Goal: Task Accomplishment & Management: Use online tool/utility

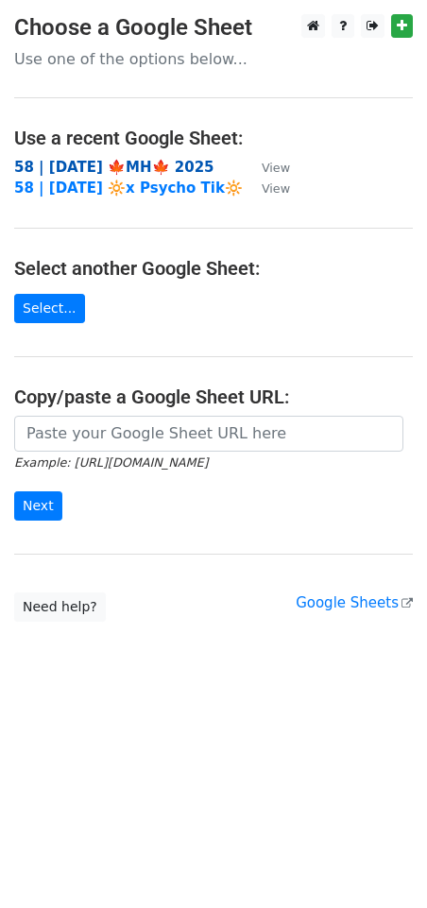
click at [149, 166] on strong "58 | [DATE] 🍁MH🍁 2025" at bounding box center [114, 167] width 200 height 17
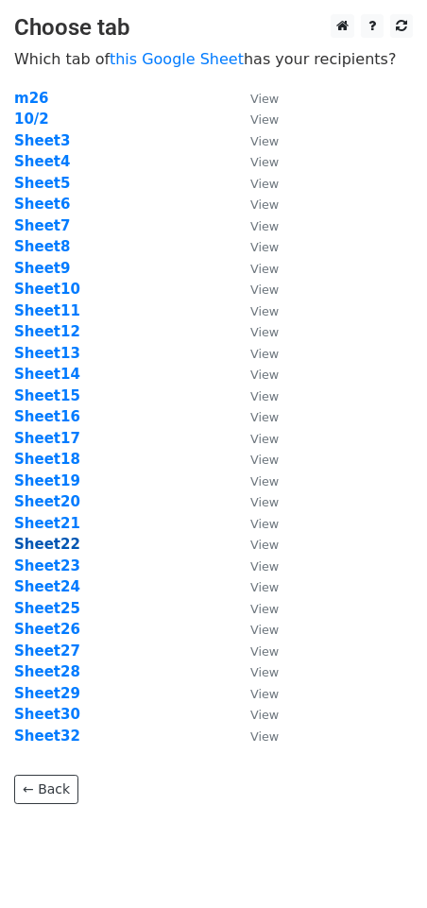
click at [52, 542] on strong "Sheet22" at bounding box center [47, 544] width 66 height 17
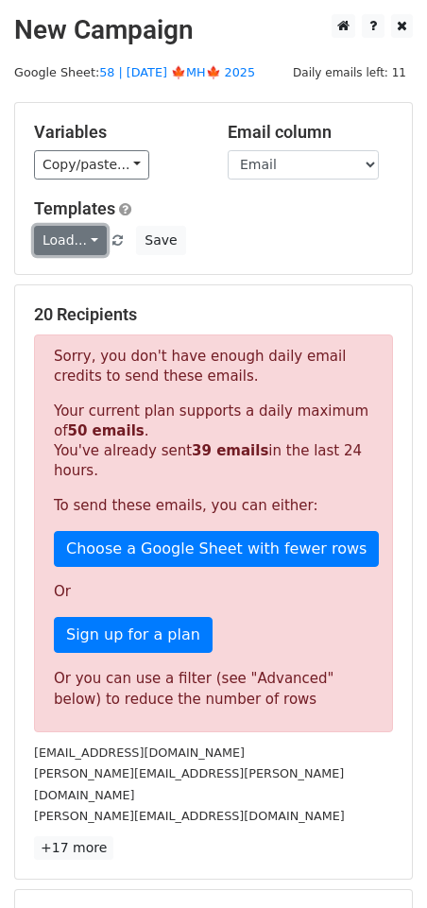
click at [64, 247] on link "Load..." at bounding box center [70, 240] width 73 height 29
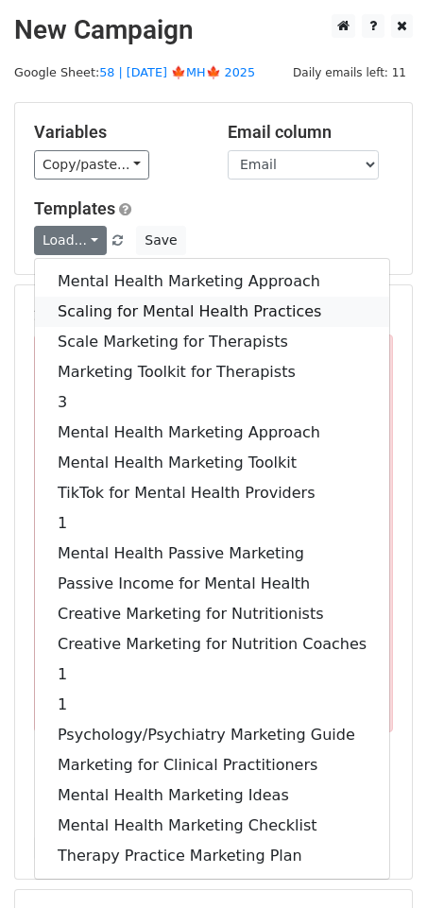
click at [125, 314] on link "Scaling for Mental Health Practices" at bounding box center [212, 312] width 354 height 30
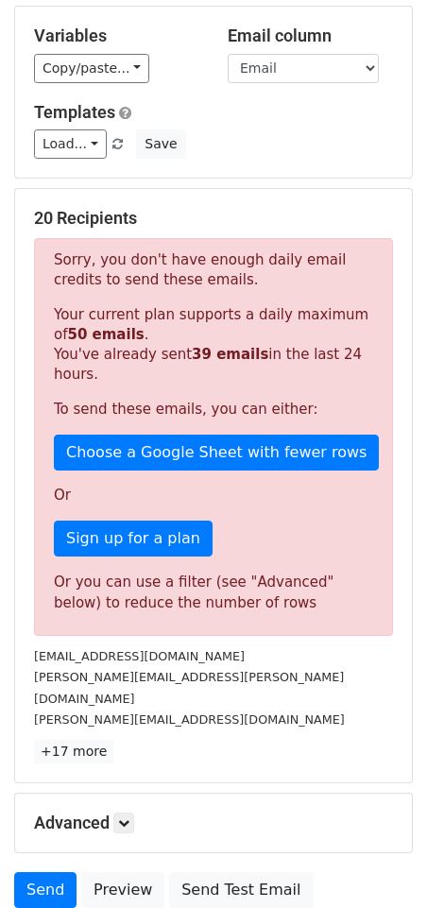
scroll to position [233, 0]
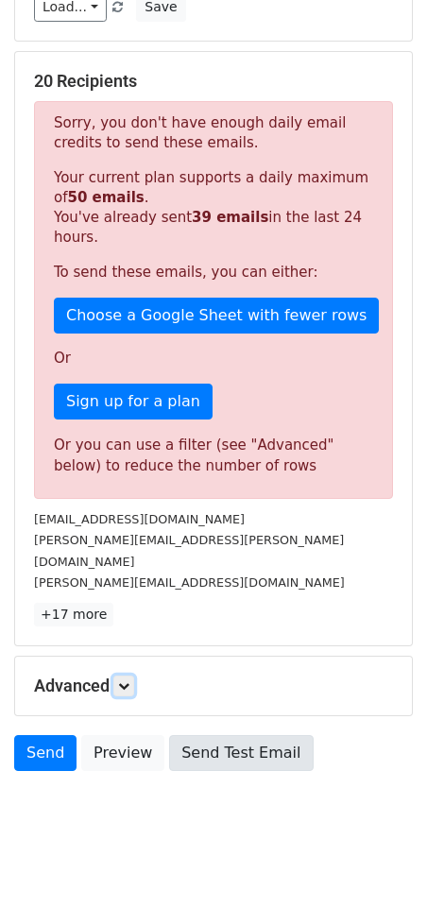
drag, startPoint x: 125, startPoint y: 660, endPoint x: 206, endPoint y: 749, distance: 120.3
click at [125, 680] on icon at bounding box center [123, 685] width 11 height 11
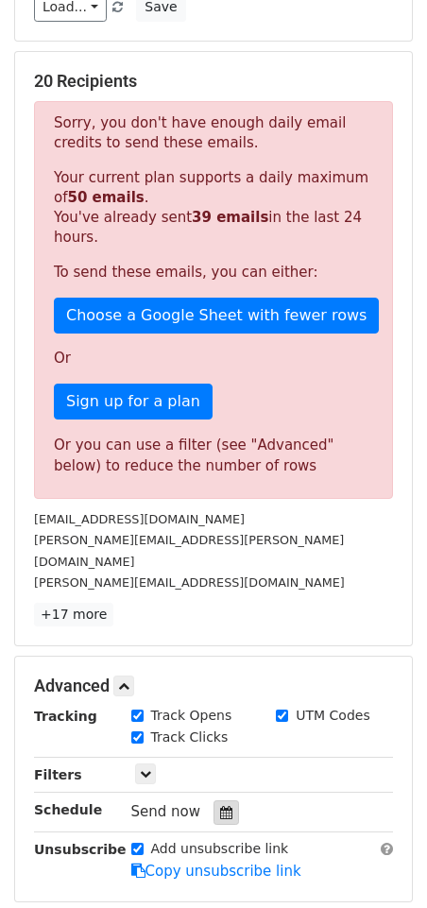
click at [220, 806] on icon at bounding box center [226, 812] width 12 height 13
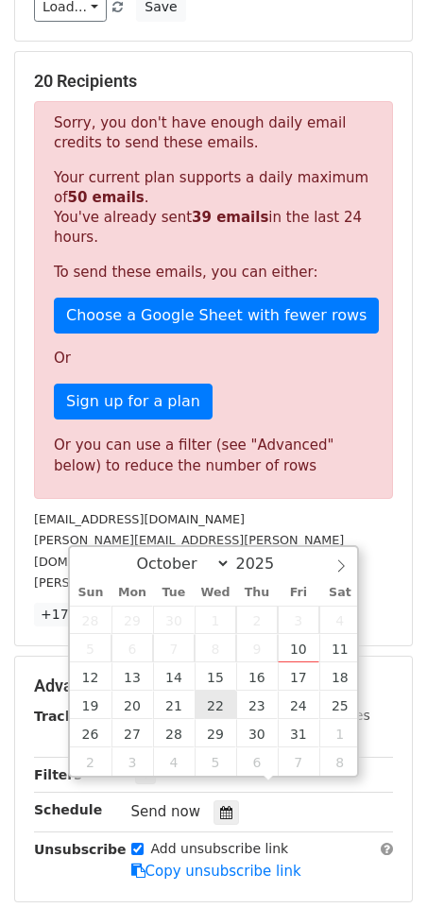
type input "2025-10-22 12:00"
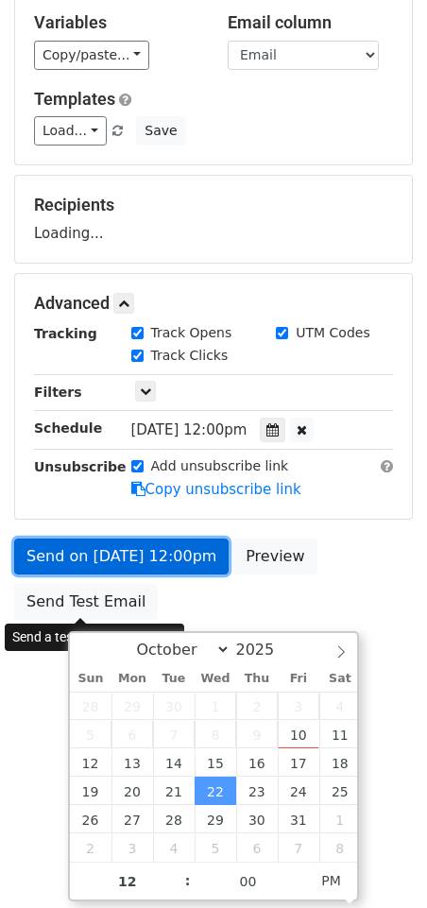
scroll to position [0, 0]
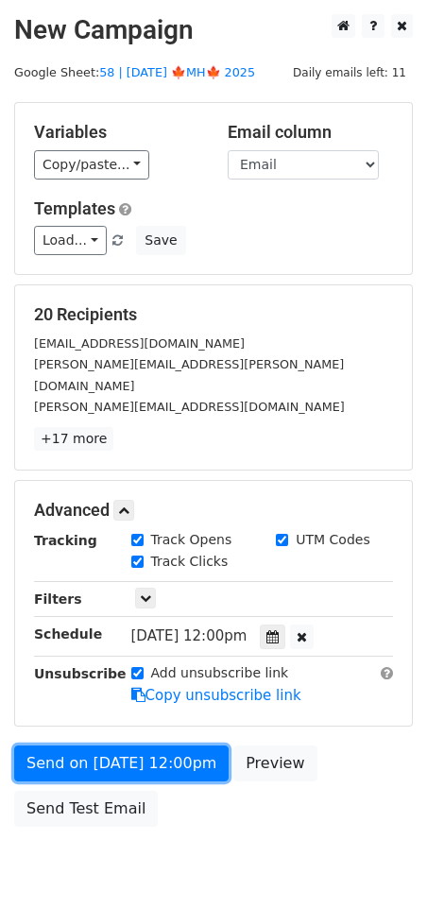
click at [60, 562] on form "Variables Copy/paste... {{Name}} {{Email}} Email column Name Email Templates Lo…" at bounding box center [213, 469] width 399 height 734
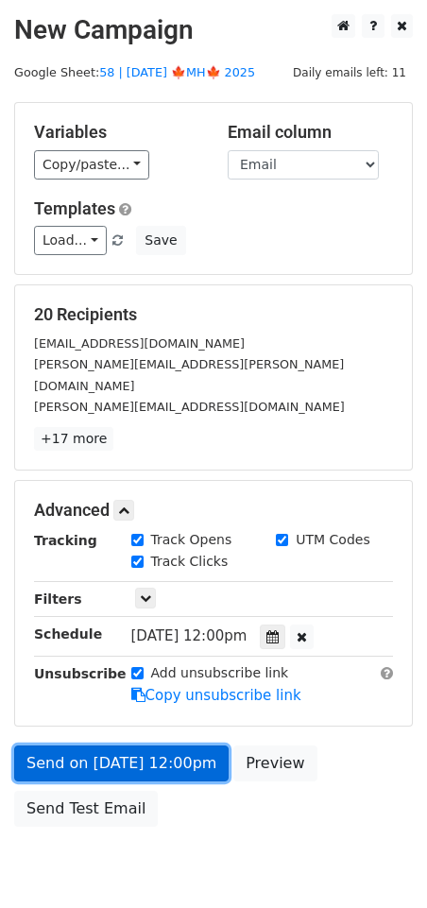
click at [52, 745] on link "Send on Oct 22 at 12:00pm" at bounding box center [121, 763] width 214 height 36
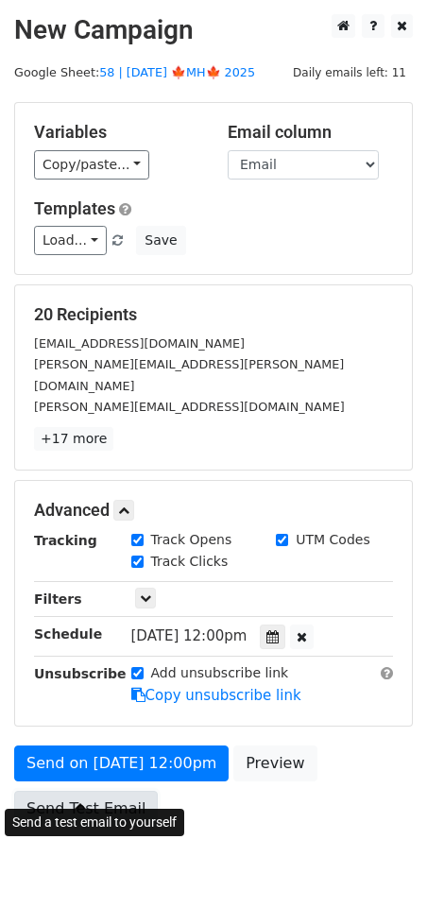
click at [77, 791] on link "Send Test Email" at bounding box center [86, 809] width 144 height 36
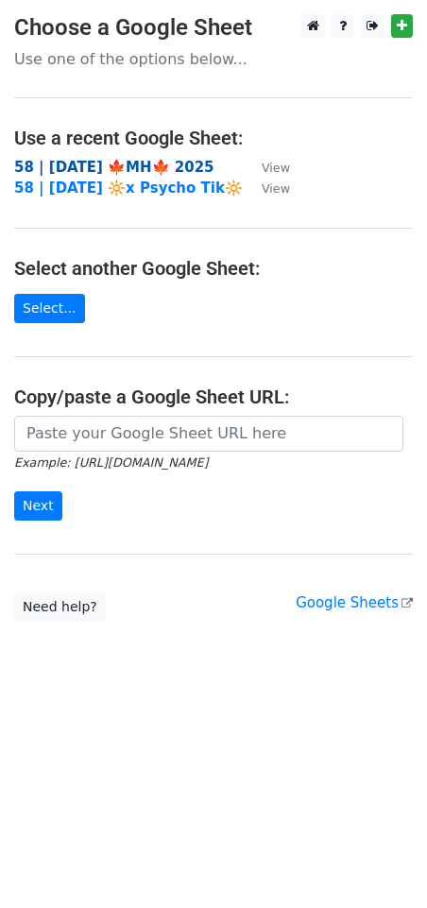
click at [60, 167] on strong "58 | [DATE] 🍁MH🍁 2025" at bounding box center [114, 167] width 200 height 17
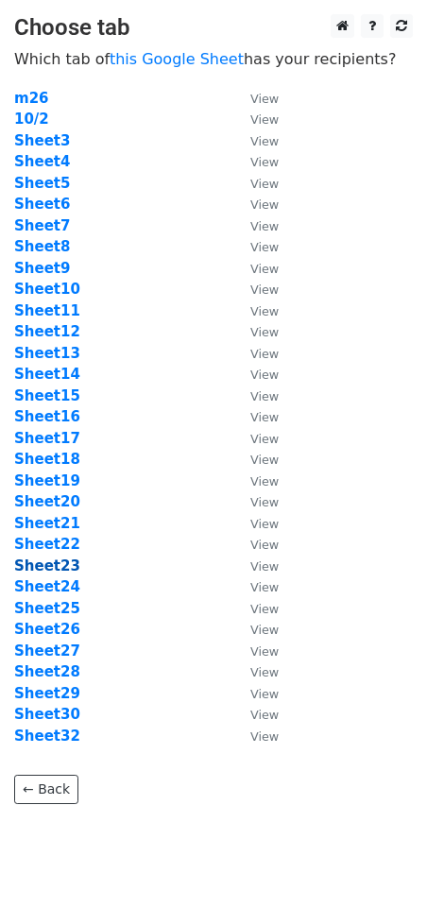
click at [34, 564] on strong "Sheet23" at bounding box center [47, 565] width 66 height 17
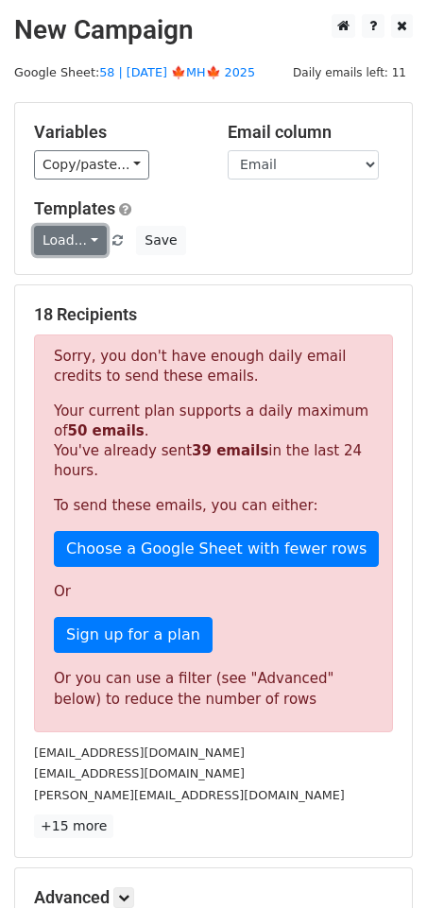
click at [60, 247] on link "Load..." at bounding box center [70, 240] width 73 height 29
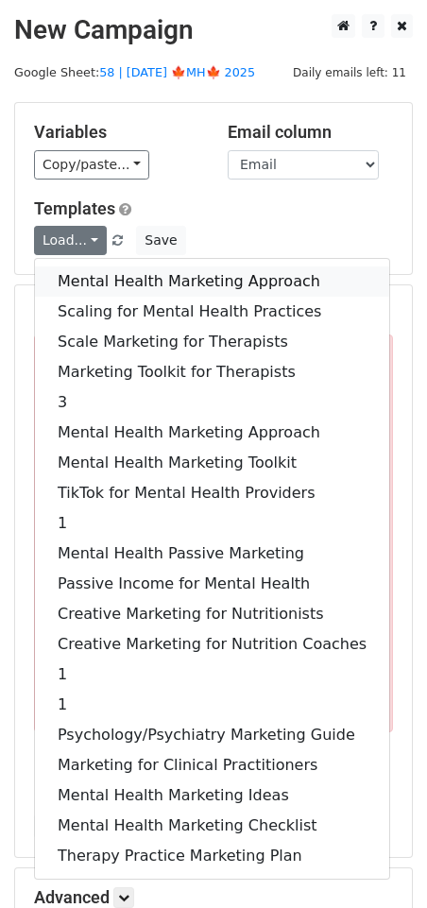
click at [60, 279] on link "Mental Health Marketing Approach" at bounding box center [212, 281] width 354 height 30
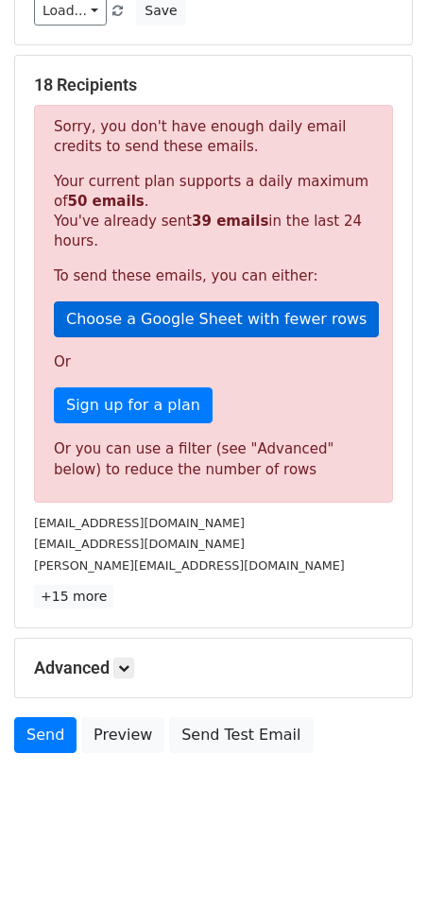
scroll to position [233, 0]
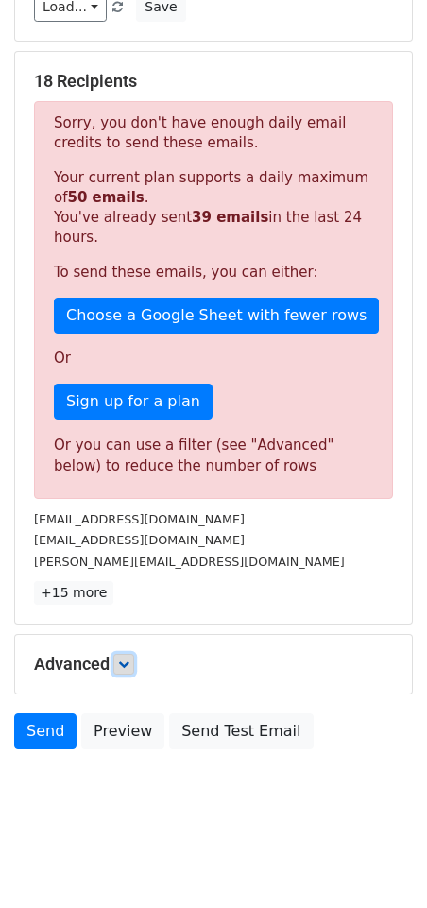
click at [129, 658] on icon at bounding box center [123, 663] width 11 height 11
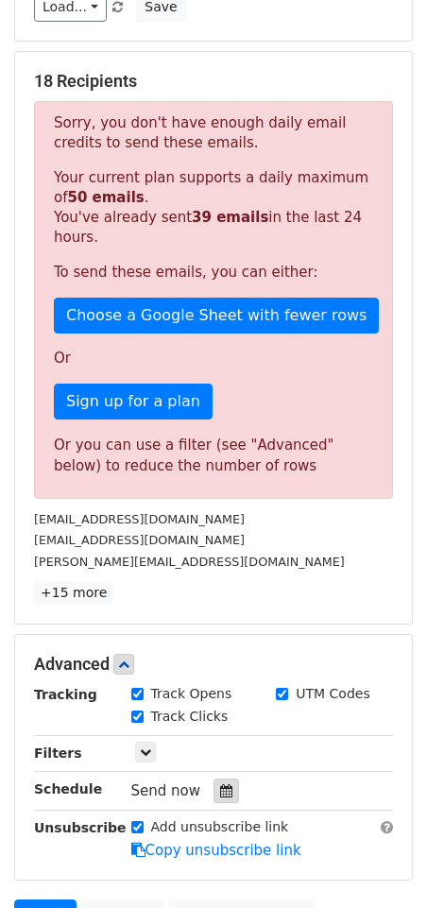
click at [223, 784] on icon at bounding box center [226, 790] width 12 height 13
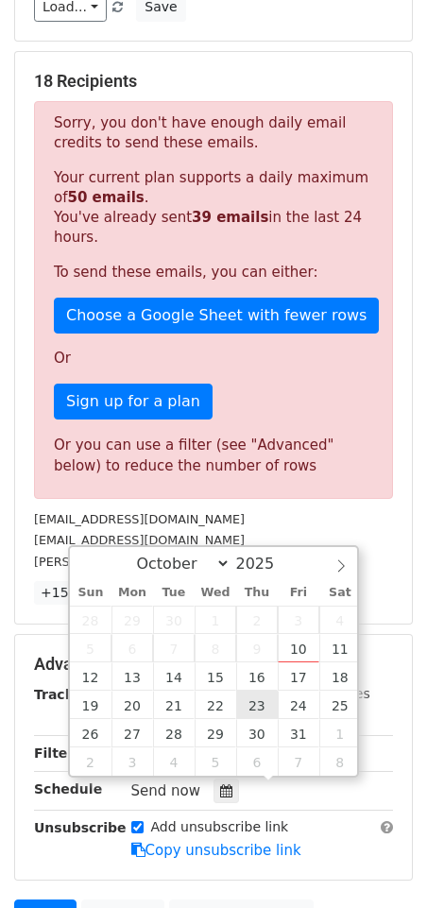
type input "2025-10-23 12:00"
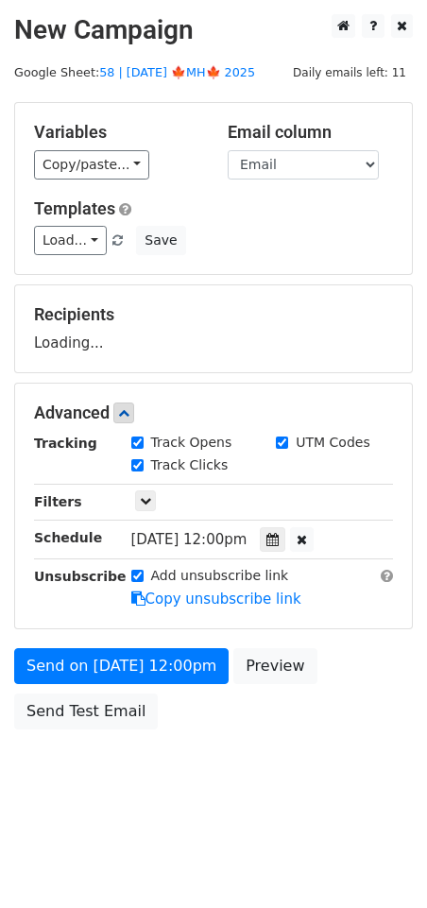
scroll to position [0, 0]
click at [63, 617] on form "Variables Copy/paste... {{Name}} {{Email}} Email column Name Email Templates Lo…" at bounding box center [213, 420] width 399 height 637
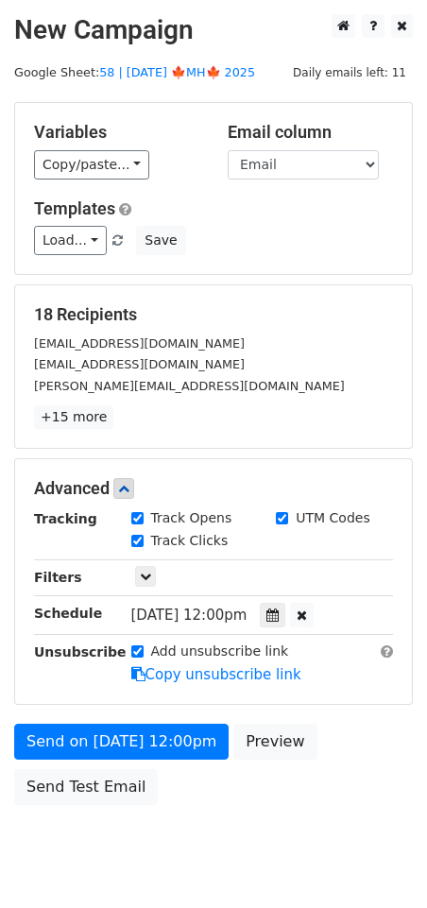
click at [43, 684] on div "Advanced Tracking Track Opens UTM Codes Track Clicks Filters Only include sprea…" at bounding box center [213, 581] width 397 height 245
click at [43, 769] on link "Send Test Email" at bounding box center [86, 787] width 144 height 36
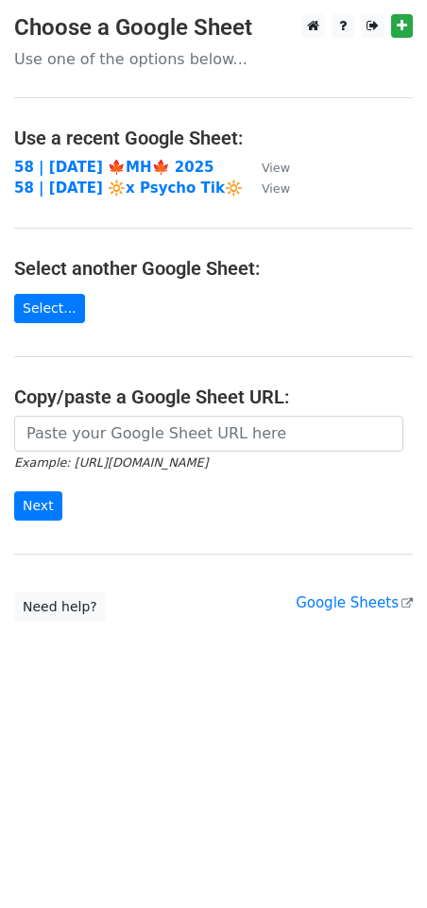
click at [76, 157] on td "58 | OCT 2 🍁MH🍁 2025" at bounding box center [128, 168] width 229 height 22
click at [76, 163] on strong "58 | OCT 2 🍁MH🍁 2025" at bounding box center [114, 167] width 200 height 17
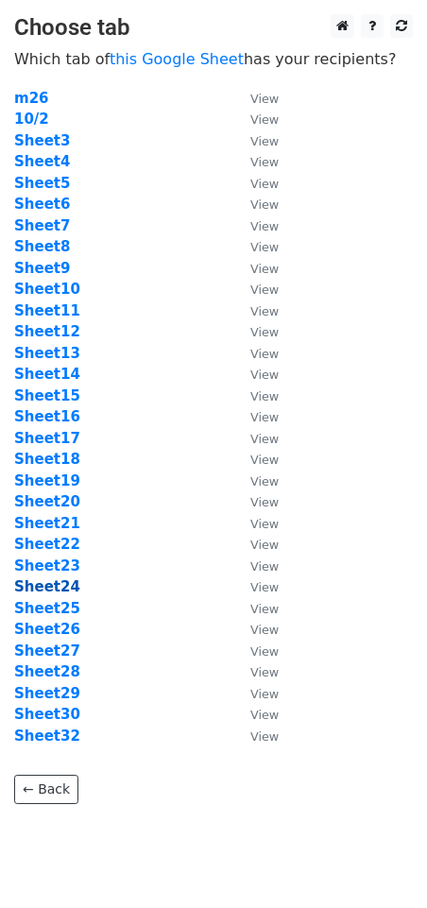
click at [49, 589] on strong "Sheet24" at bounding box center [47, 586] width 66 height 17
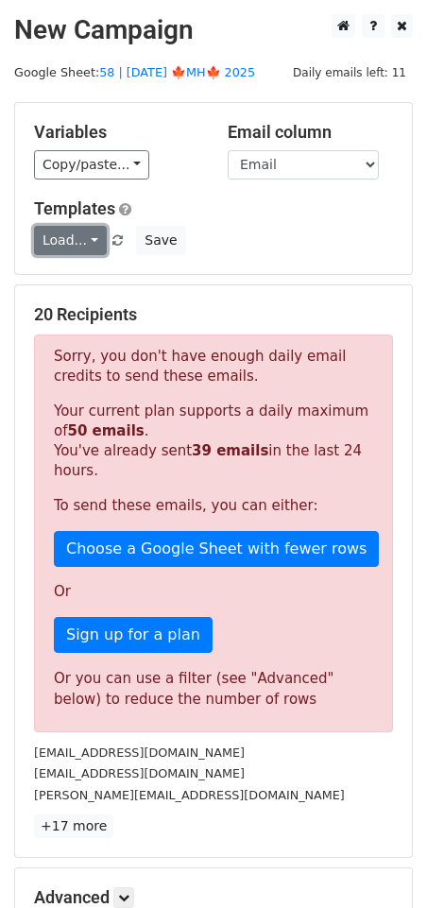
click at [63, 247] on link "Load..." at bounding box center [70, 240] width 73 height 29
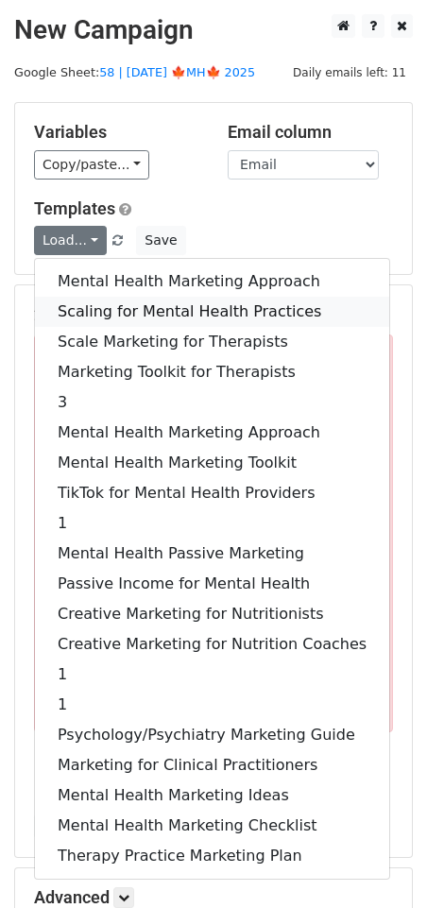
click at [83, 307] on link "Scaling for Mental Health Practices" at bounding box center [212, 312] width 354 height 30
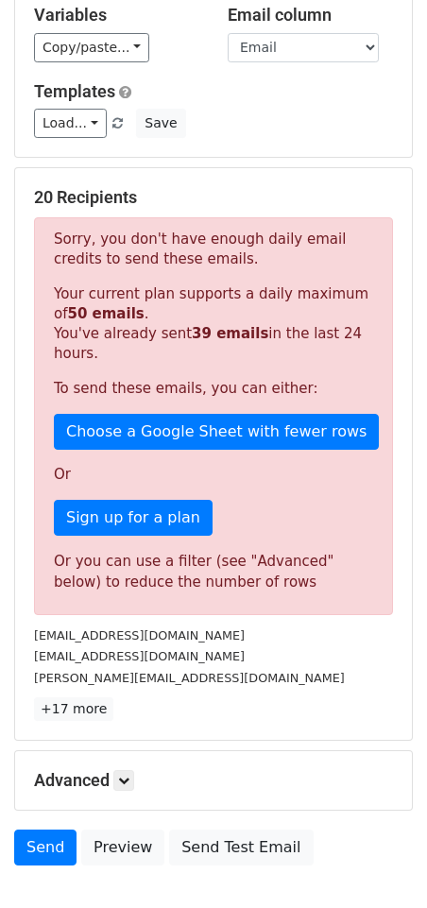
scroll to position [233, 0]
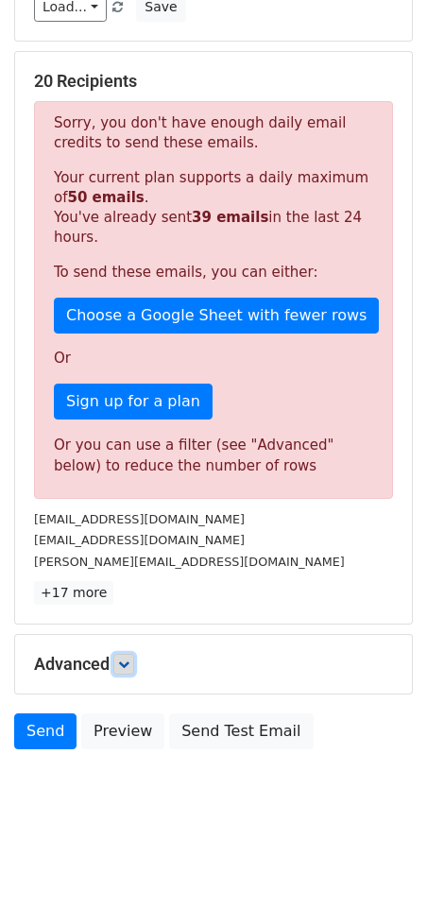
click at [125, 658] on icon at bounding box center [123, 663] width 11 height 11
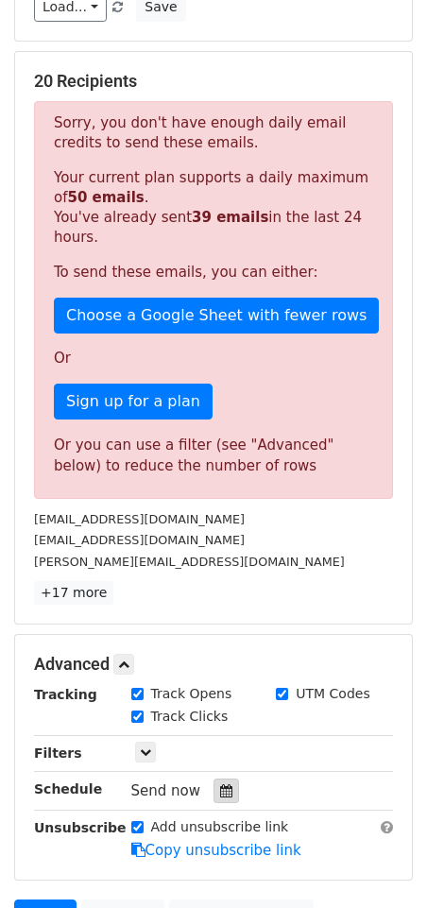
click at [220, 784] on icon at bounding box center [226, 790] width 12 height 13
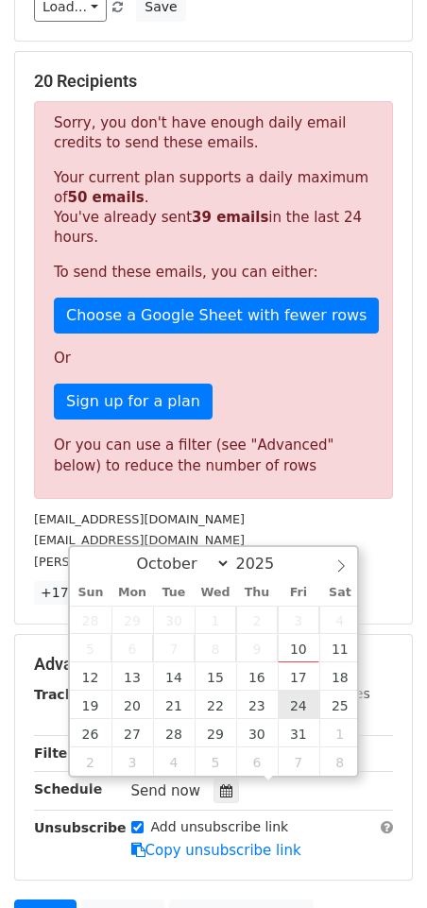
type input "2025-10-24 12:00"
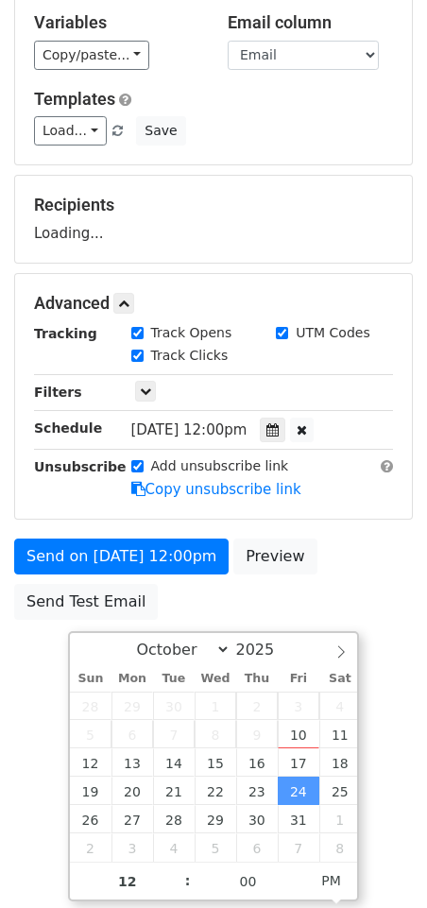
scroll to position [0, 0]
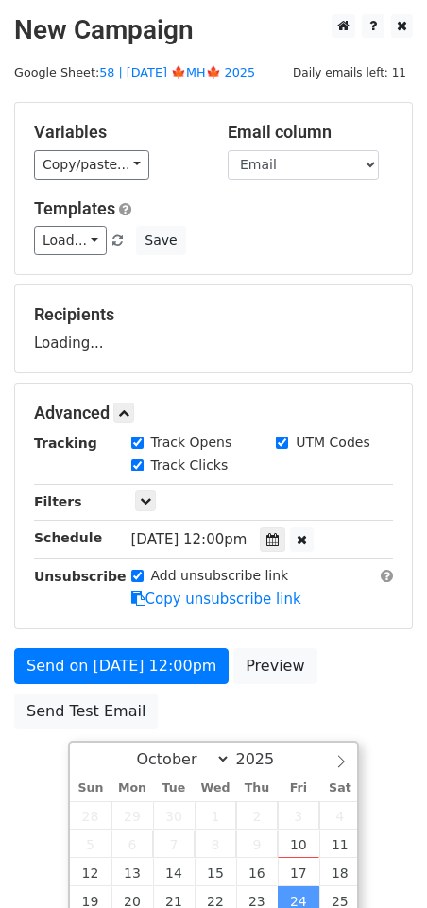
click at [53, 632] on body "New Campaign Daily emails left: 11 Google Sheet: 58 | OCT 2 🍁MH🍁 2025 Variables…" at bounding box center [213, 414] width 427 height 800
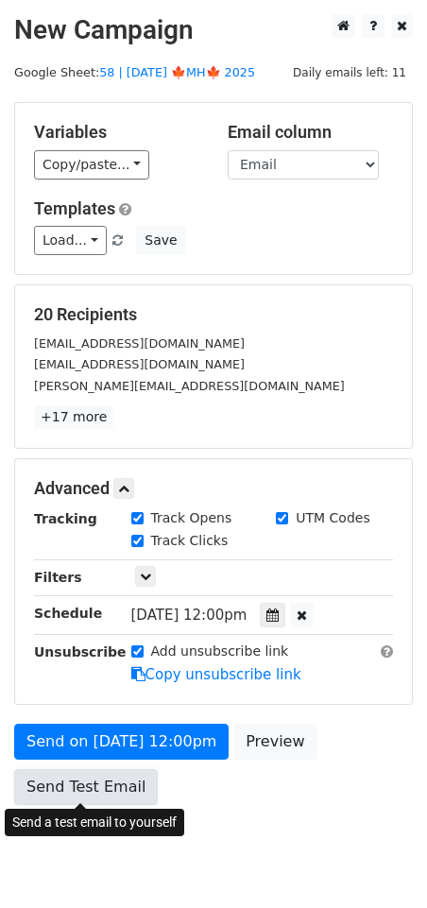
click at [42, 775] on link "Send Test Email" at bounding box center [86, 787] width 144 height 36
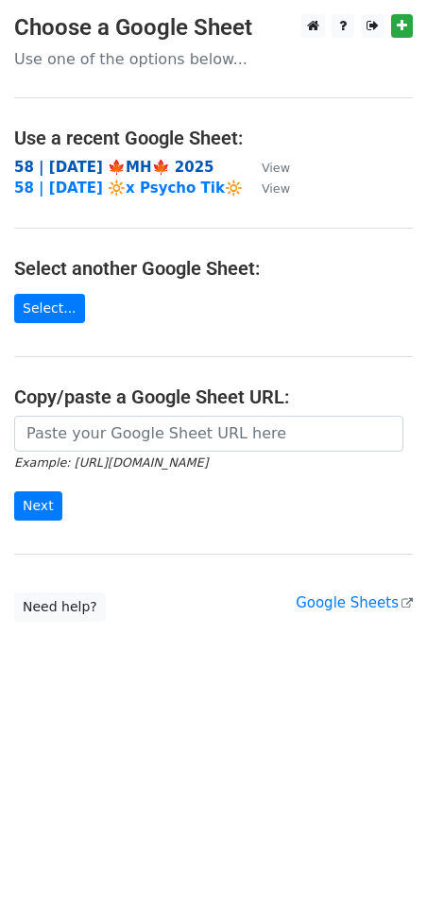
click at [93, 162] on strong "58 | [DATE] 🍁MH🍁 2025" at bounding box center [114, 167] width 200 height 17
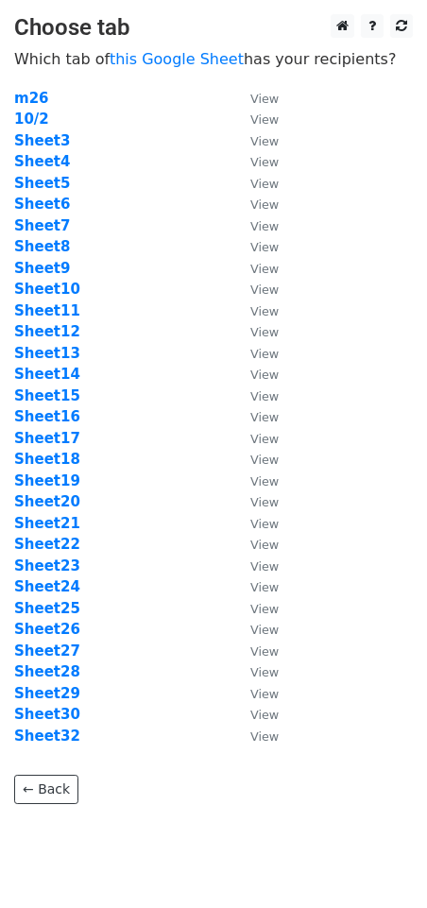
scroll to position [47, 0]
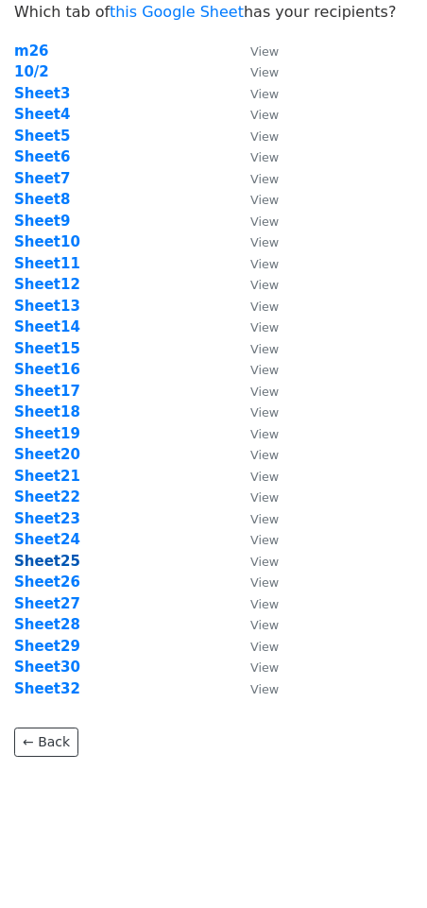
click at [40, 567] on strong "Sheet25" at bounding box center [47, 561] width 66 height 17
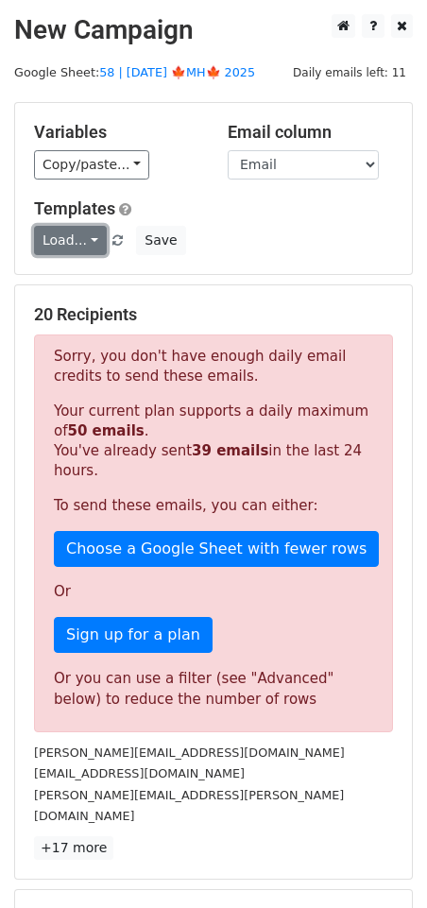
click at [55, 247] on link "Load..." at bounding box center [70, 240] width 73 height 29
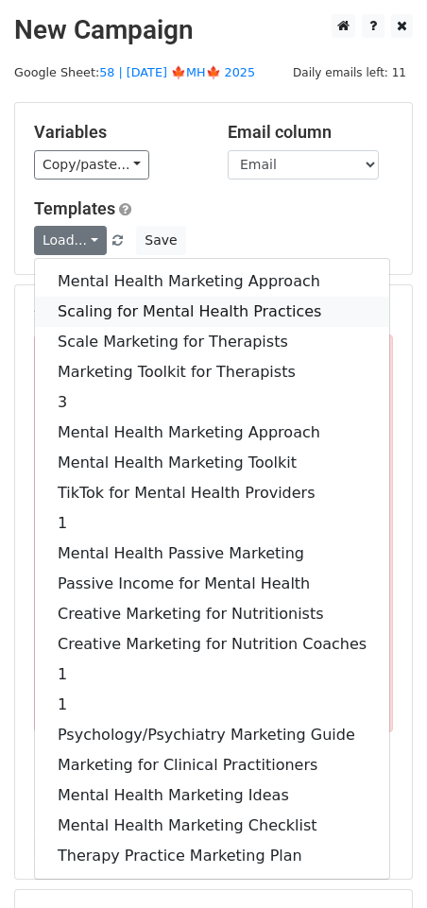
click at [78, 320] on link "Scaling for Mental Health Practices" at bounding box center [212, 312] width 354 height 30
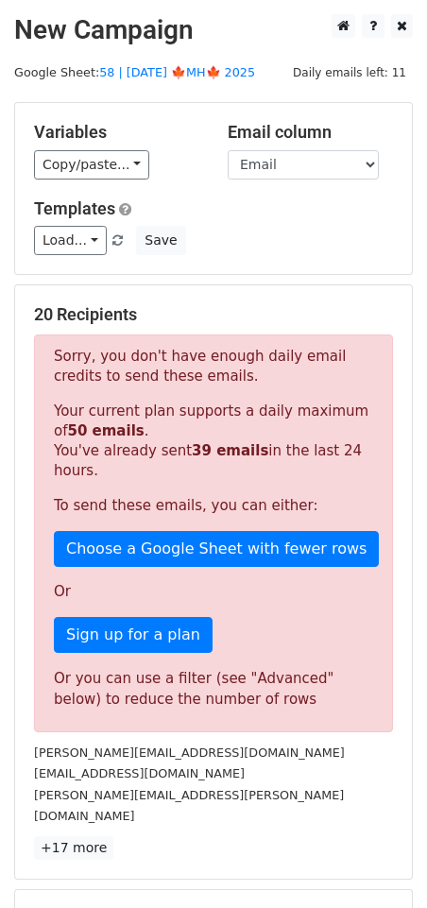
scroll to position [233, 0]
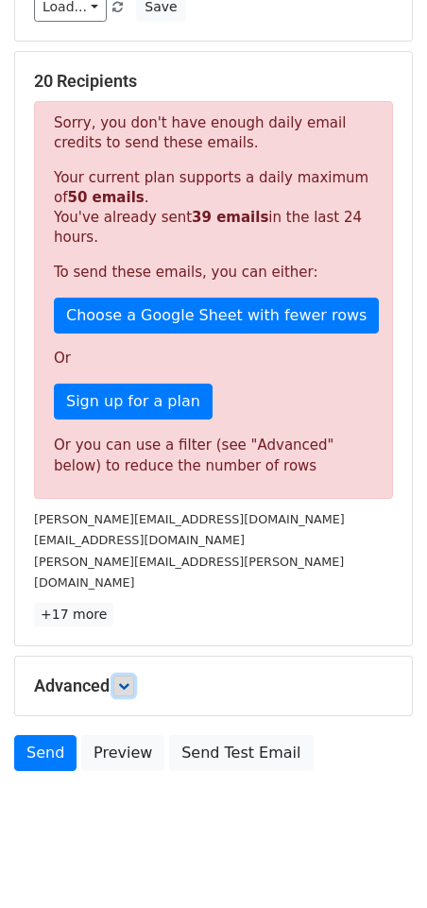
click at [129, 680] on icon at bounding box center [123, 685] width 11 height 11
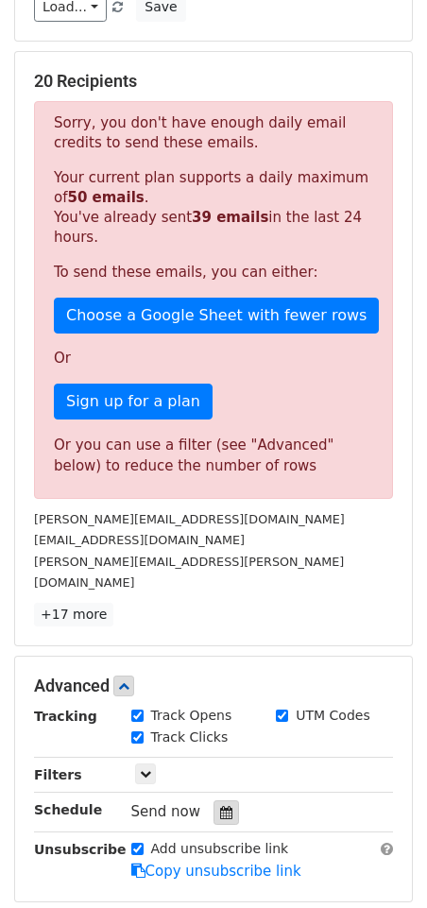
click at [220, 806] on icon at bounding box center [226, 812] width 12 height 13
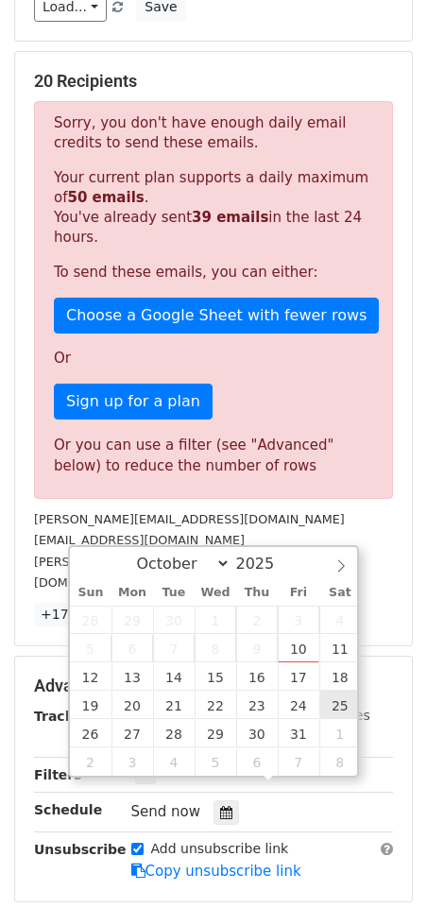
type input "2025-10-25 12:00"
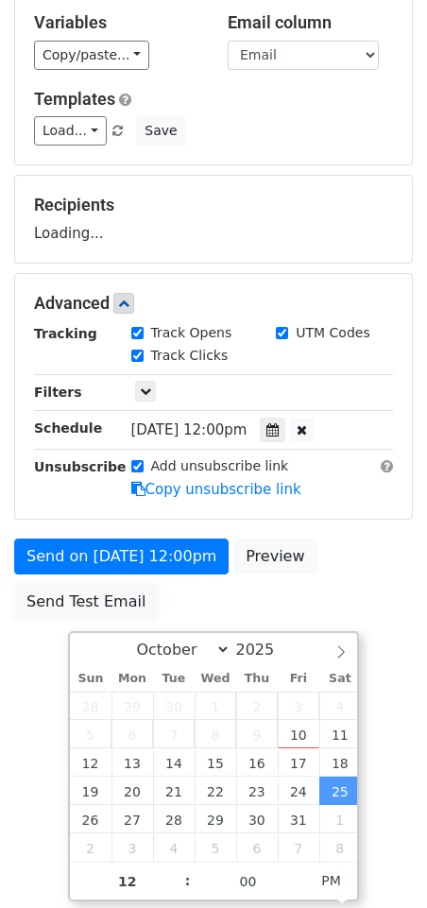
scroll to position [0, 0]
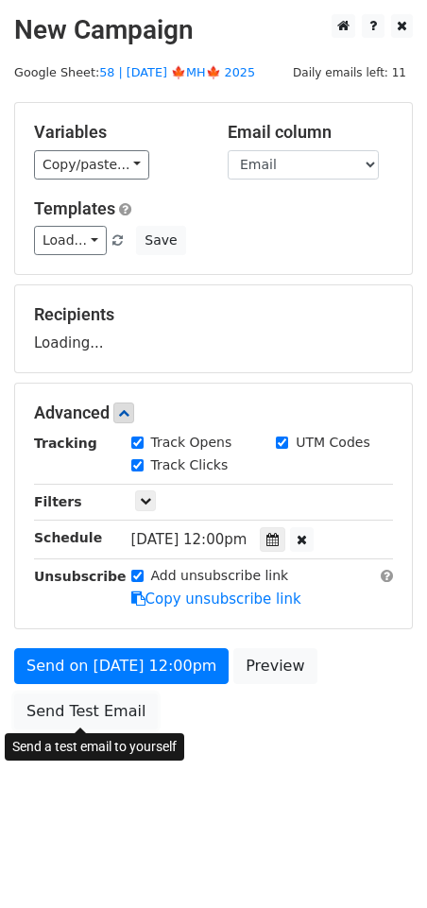
click at [53, 604] on form "Variables Copy/paste... {{Name}} {{Email}} Email column Name Email Templates Lo…" at bounding box center [213, 420] width 399 height 637
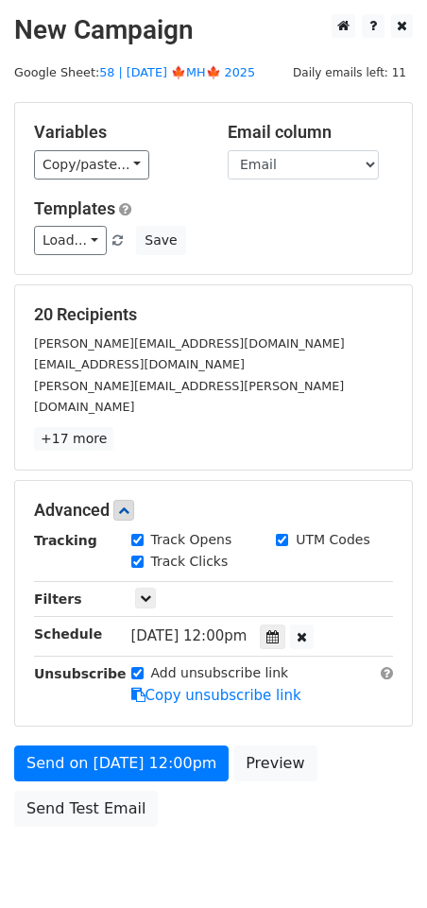
click at [44, 701] on div "Advanced Tracking Track Opens UTM Codes Track Clicks Filters Only include sprea…" at bounding box center [213, 603] width 397 height 245
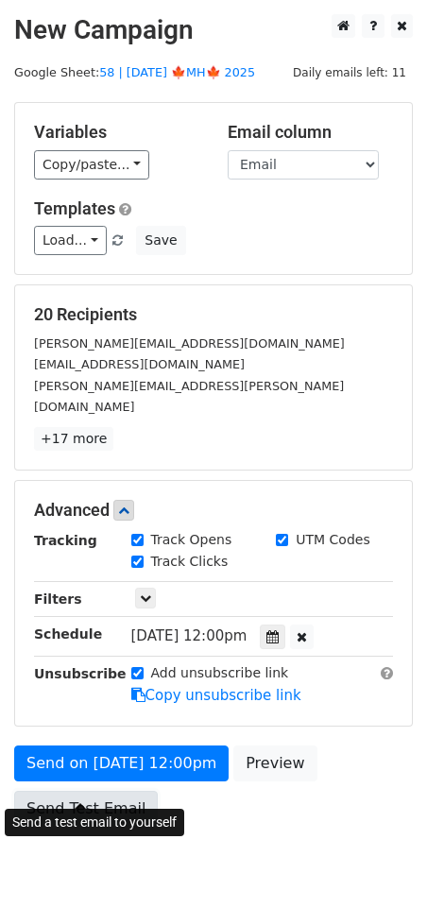
click at [45, 791] on link "Send Test Email" at bounding box center [86, 809] width 144 height 36
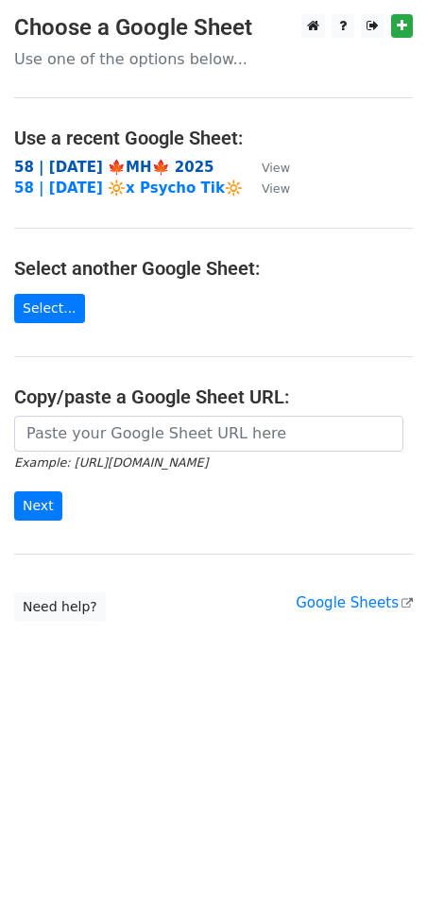
click at [118, 162] on strong "58 | [DATE] 🍁MH🍁 2025" at bounding box center [114, 167] width 200 height 17
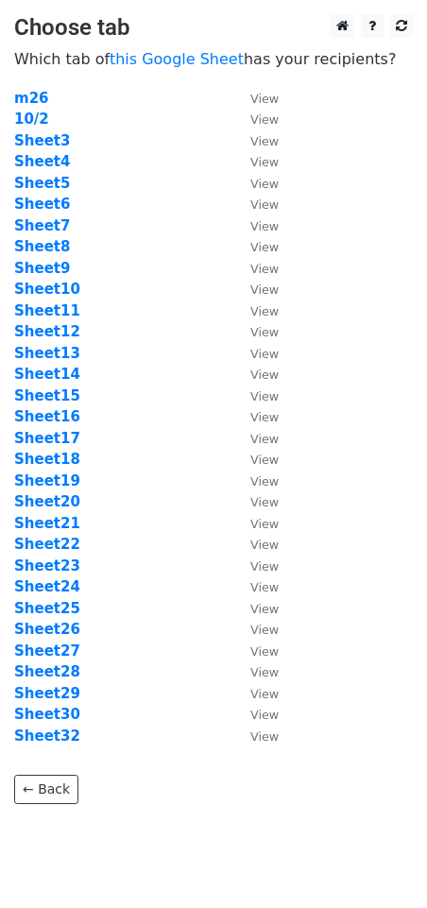
scroll to position [47, 0]
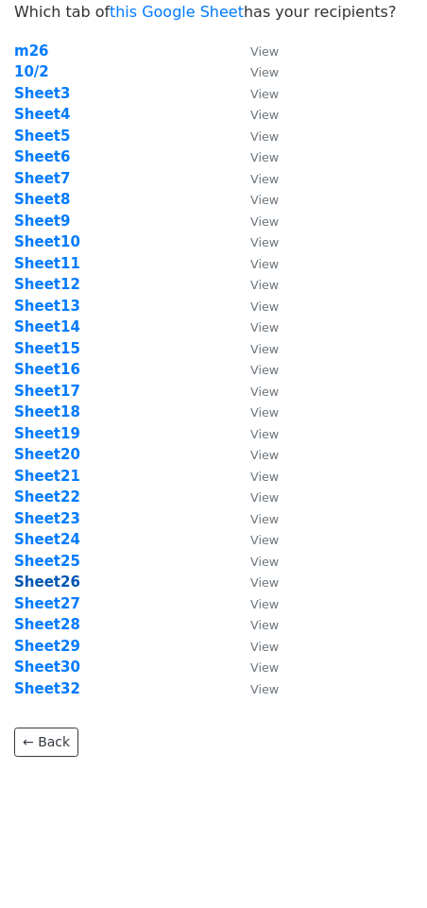
click at [45, 578] on strong "Sheet26" at bounding box center [47, 581] width 66 height 17
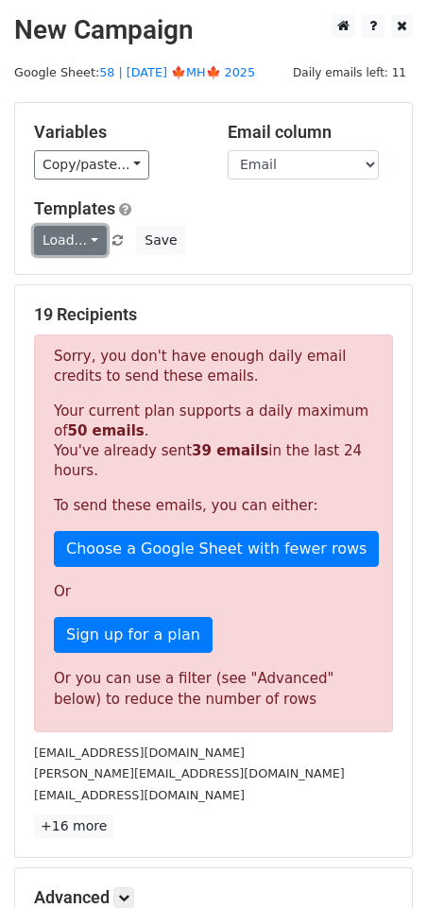
click at [79, 230] on link "Load..." at bounding box center [70, 240] width 73 height 29
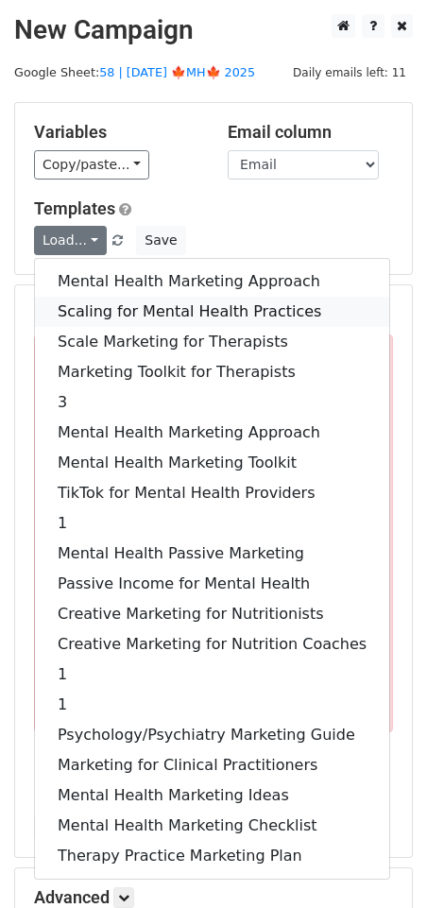
click at [77, 299] on link "Scaling for Mental Health Practices" at bounding box center [212, 312] width 354 height 30
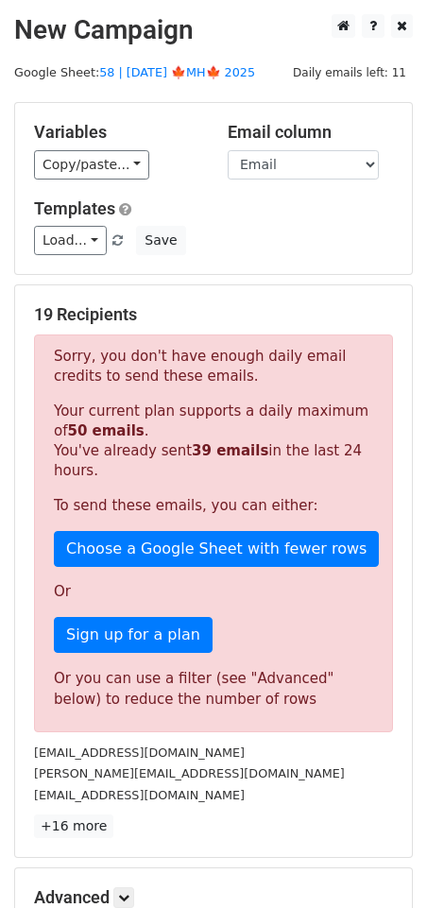
scroll to position [233, 0]
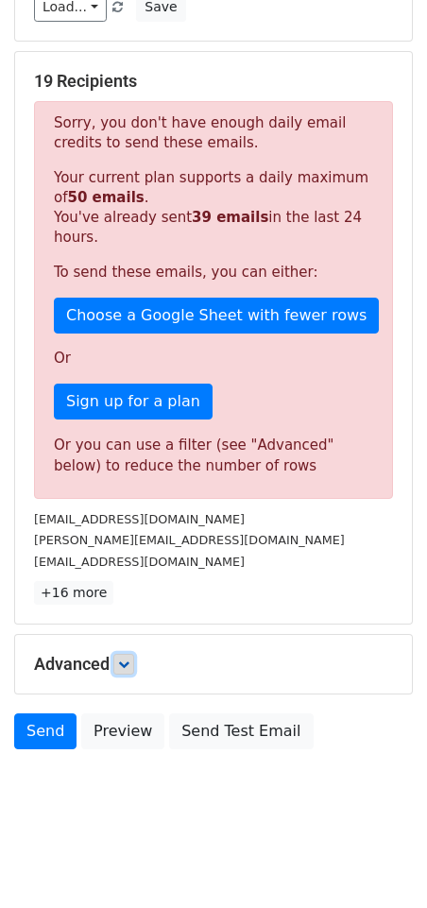
click at [129, 665] on icon at bounding box center [123, 663] width 11 height 11
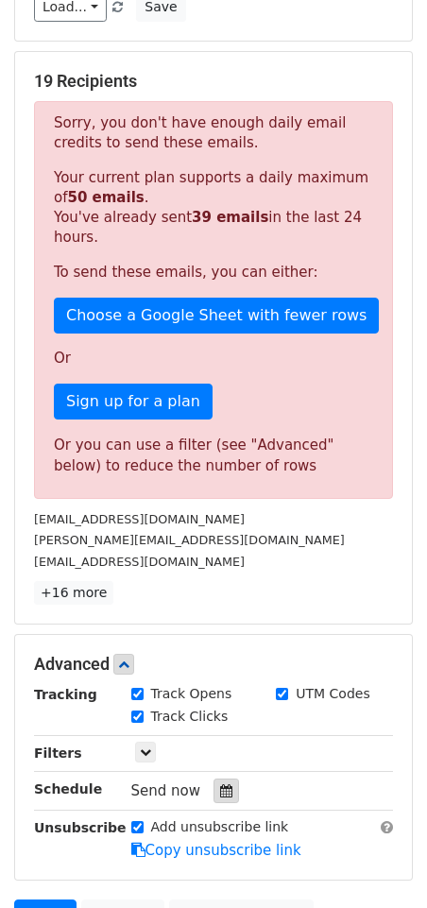
click at [220, 785] on icon at bounding box center [226, 790] width 12 height 13
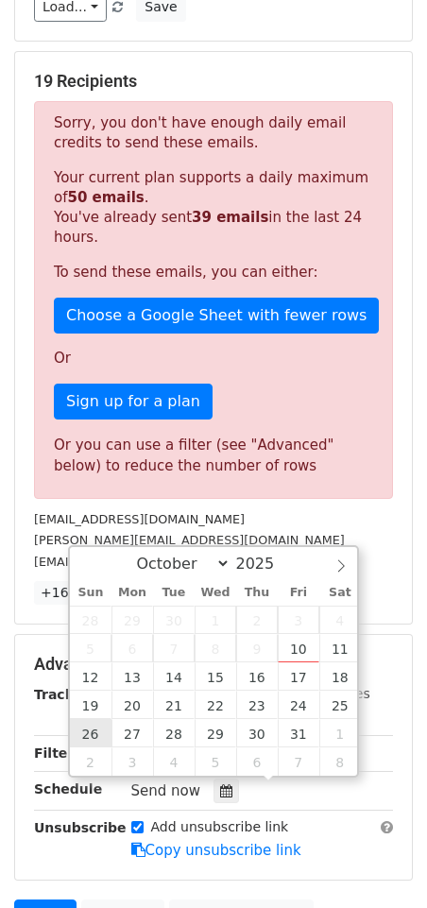
type input "2025-10-26 12:00"
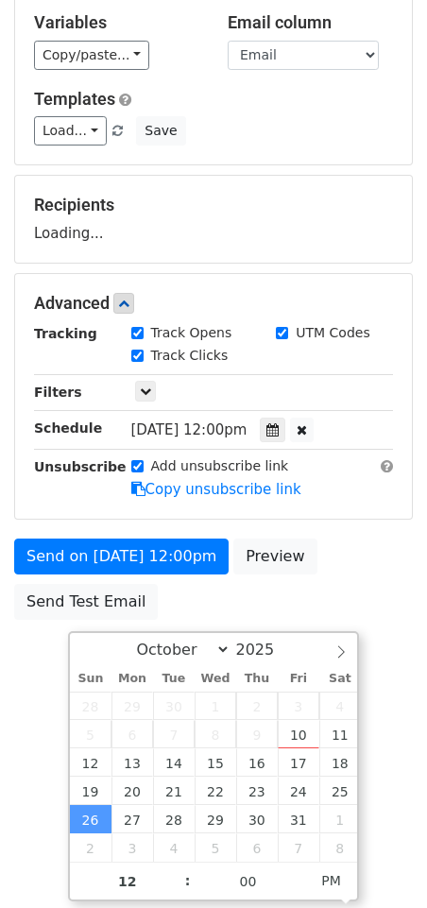
scroll to position [0, 0]
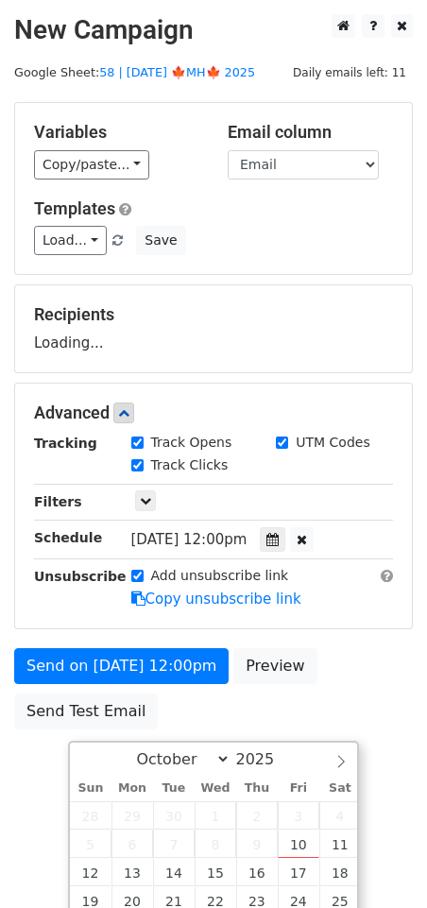
click at [56, 645] on body "New Campaign Daily emails left: 11 Google Sheet: 58 | OCT 2 🍁MH🍁 2025 Variables…" at bounding box center [213, 414] width 427 height 800
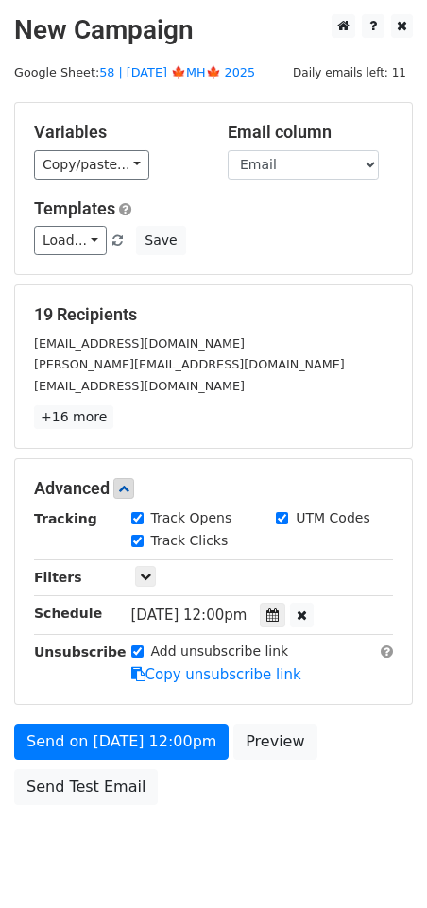
click at [51, 765] on div "Send on Oct 26 at 12:00pm Preview Send Test Email" at bounding box center [213, 769] width 427 height 91
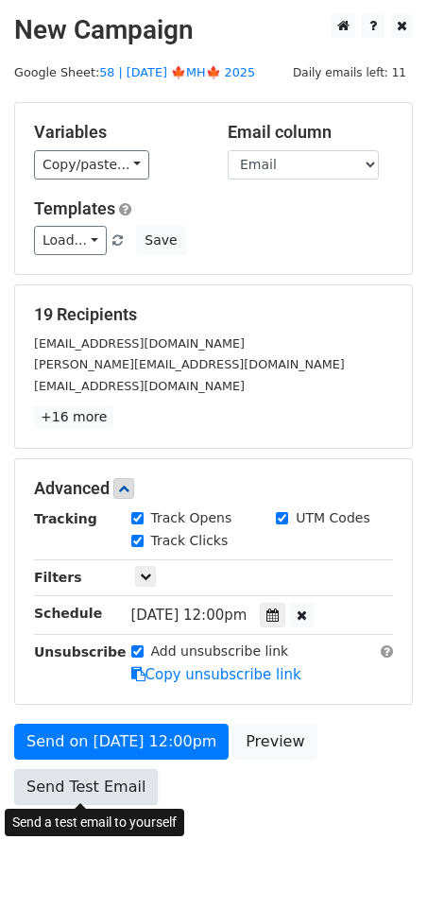
click at [50, 771] on link "Send Test Email" at bounding box center [86, 787] width 144 height 36
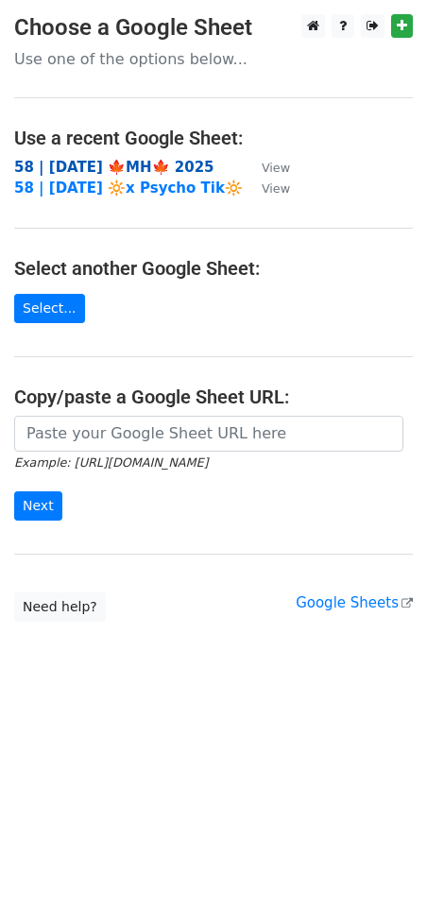
click at [94, 164] on strong "58 | OCT 2 🍁MH🍁 2025" at bounding box center [114, 167] width 200 height 17
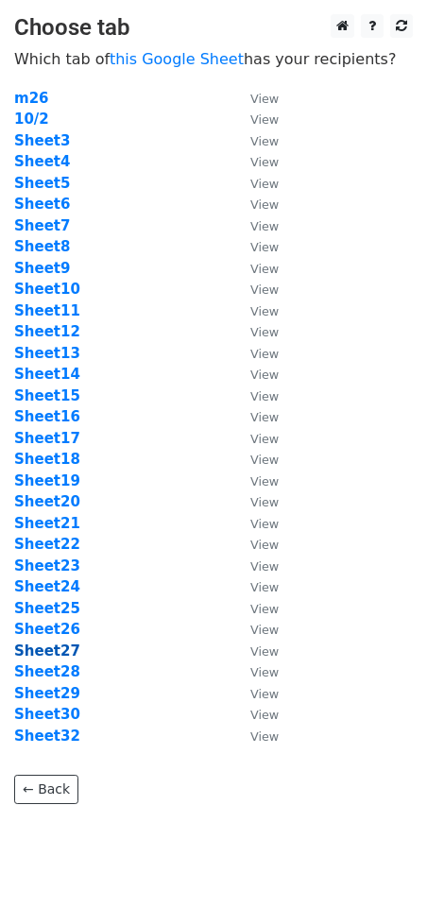
click at [34, 646] on strong "Sheet27" at bounding box center [47, 650] width 66 height 17
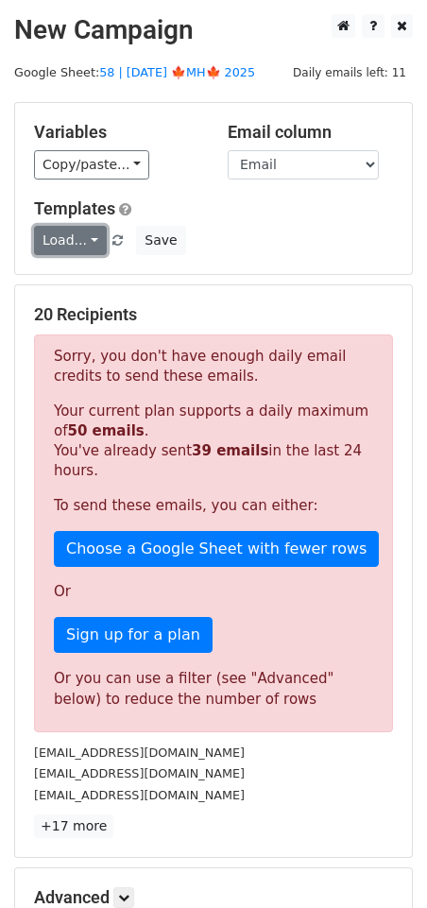
click at [60, 243] on link "Load..." at bounding box center [70, 240] width 73 height 29
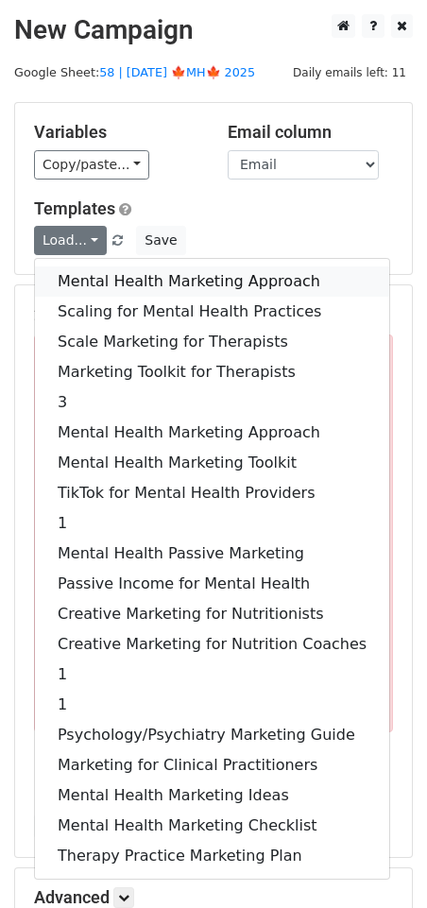
click at [81, 284] on link "Mental Health Marketing Approach" at bounding box center [212, 281] width 354 height 30
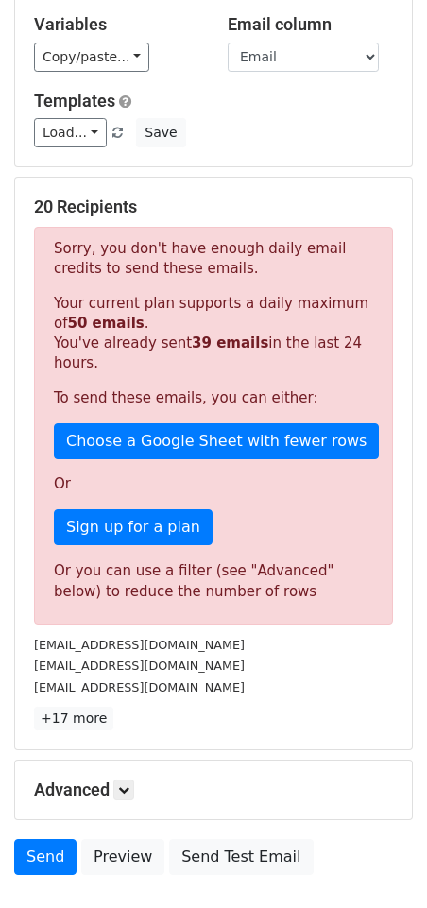
scroll to position [233, 0]
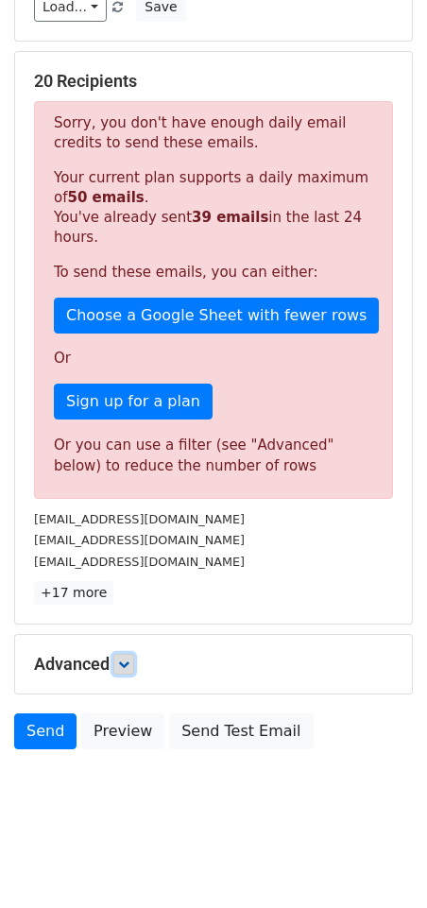
click at [124, 667] on icon at bounding box center [123, 663] width 11 height 11
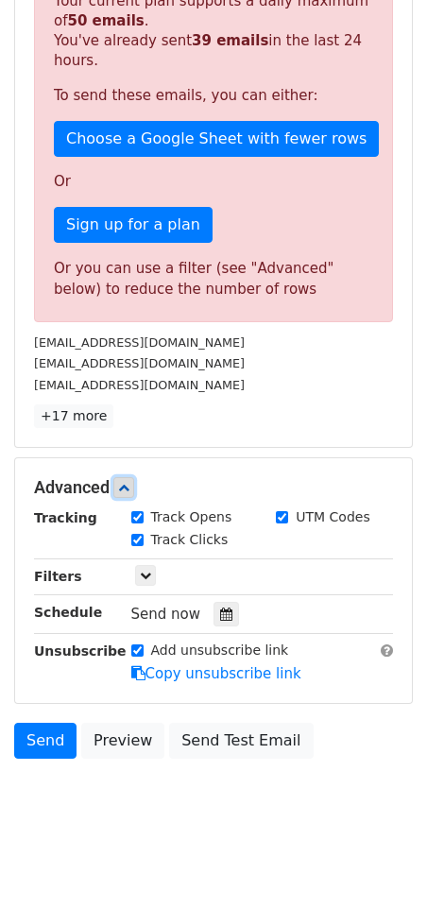
scroll to position [418, 0]
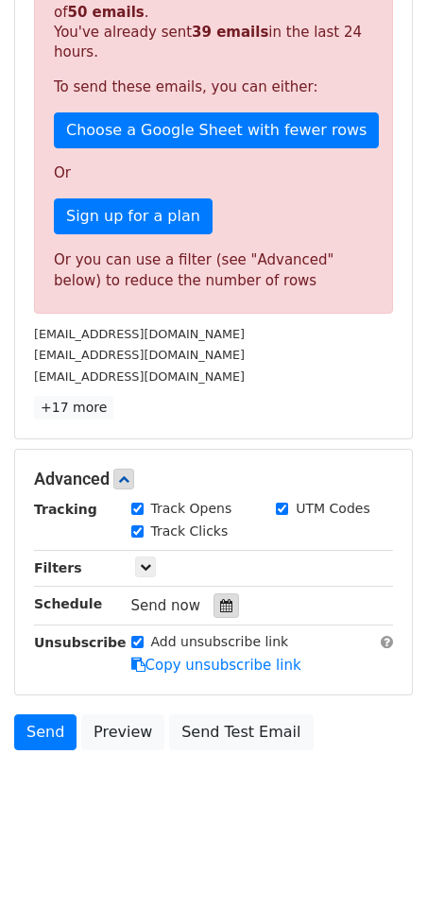
click at [218, 611] on div at bounding box center [226, 605] width 26 height 25
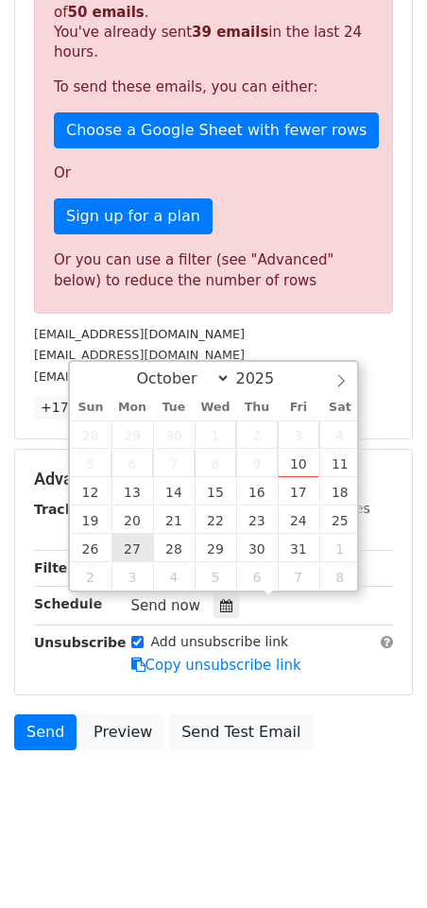
type input "[DATE] 12:00"
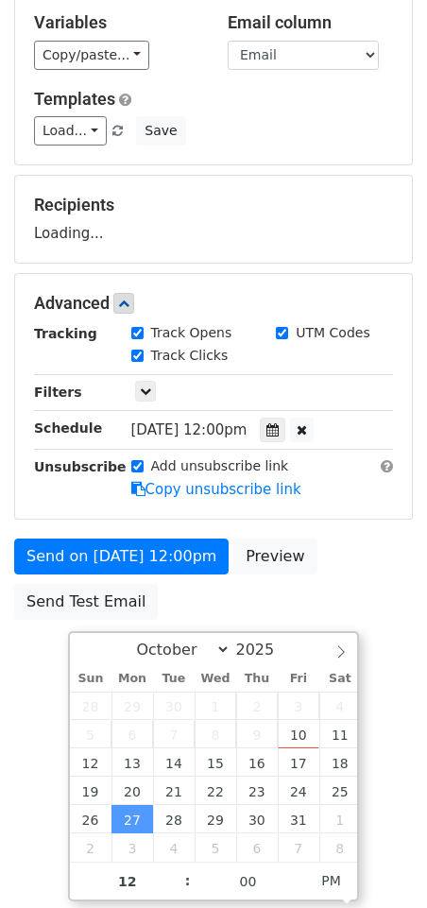
scroll to position [0, 0]
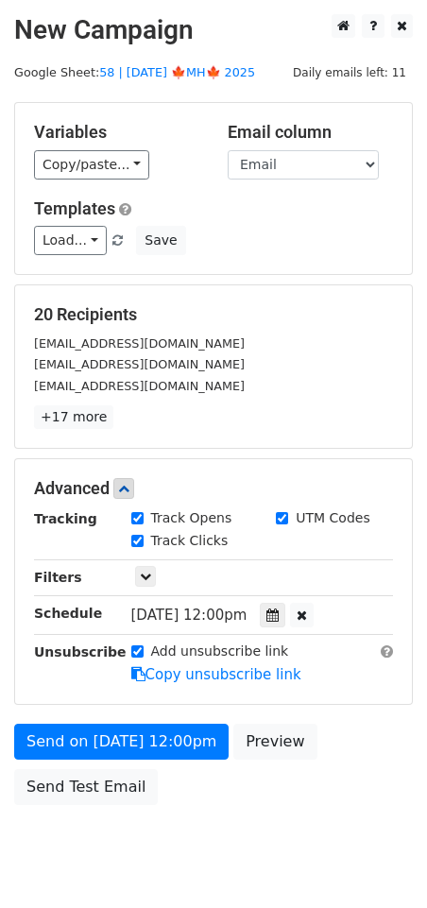
click at [64, 684] on form "Variables Copy/paste... {{Name}} {{Email}} Email column Name Email Templates Lo…" at bounding box center [213, 458] width 399 height 712
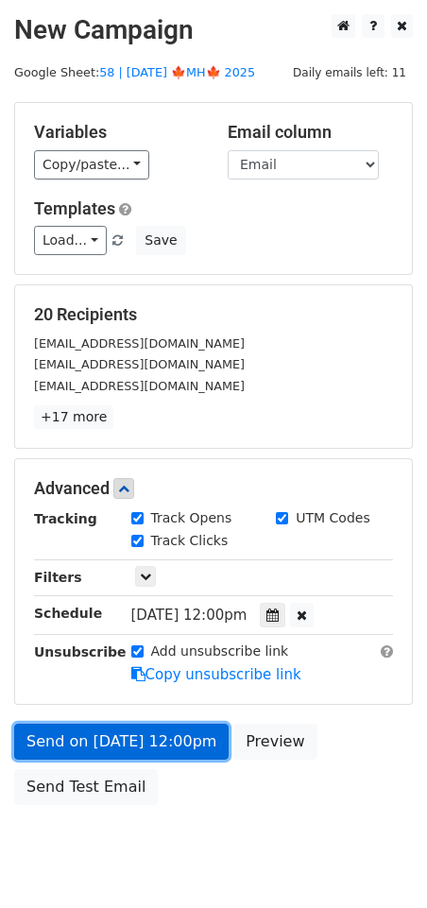
click at [64, 733] on link "Send on [DATE] 12:00pm" at bounding box center [121, 742] width 214 height 36
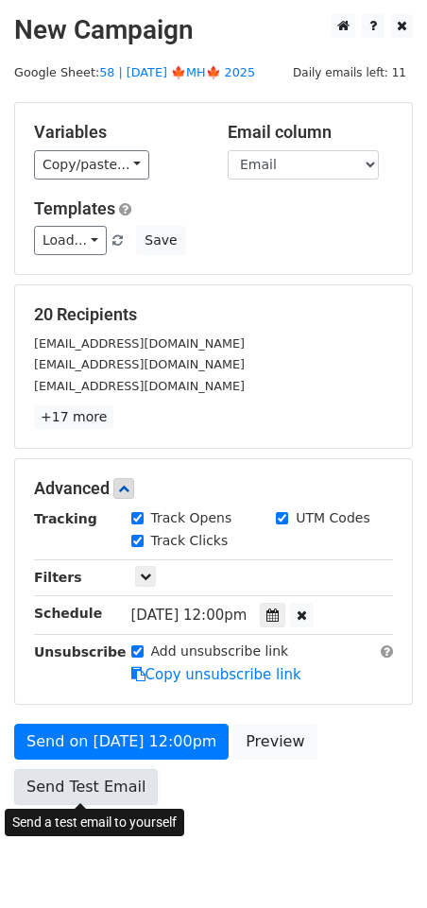
click at [94, 792] on link "Send Test Email" at bounding box center [86, 787] width 144 height 36
